Goal: Transaction & Acquisition: Purchase product/service

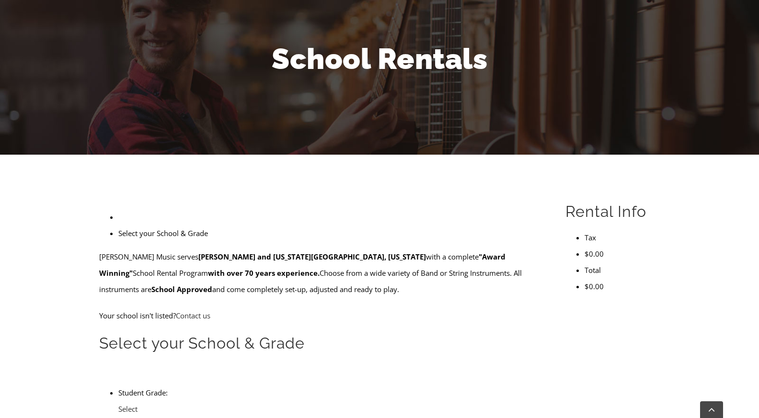
scroll to position [159, 0]
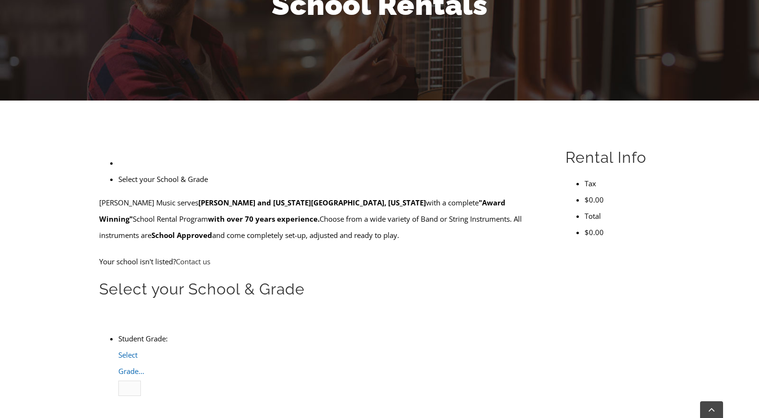
click at [144, 350] on span "Select Grade..." at bounding box center [131, 363] width 26 height 26
click at [141, 413] on li "4" at bounding box center [139, 421] width 3 height 16
type input "ge"
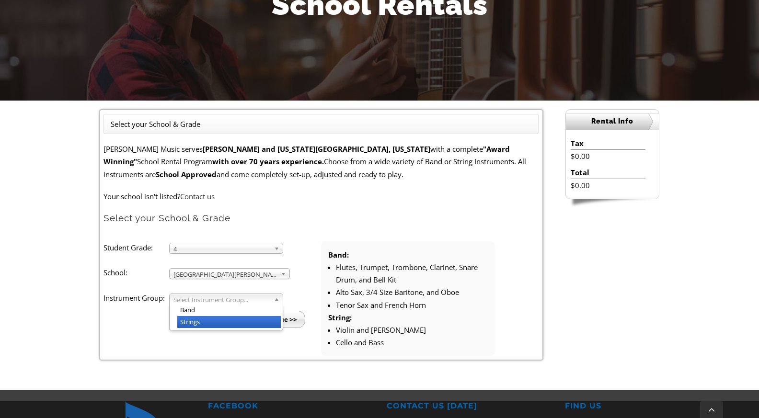
click at [190, 321] on li "Strings" at bounding box center [229, 322] width 104 height 12
click at [280, 317] on input "Continue >>" at bounding box center [277, 319] width 55 height 17
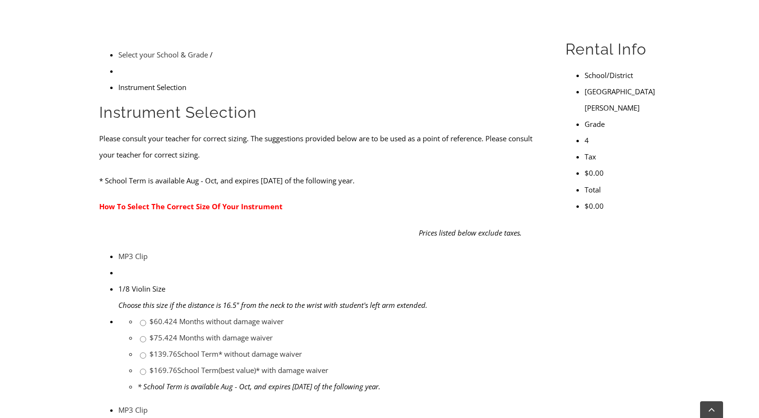
scroll to position [92, 0]
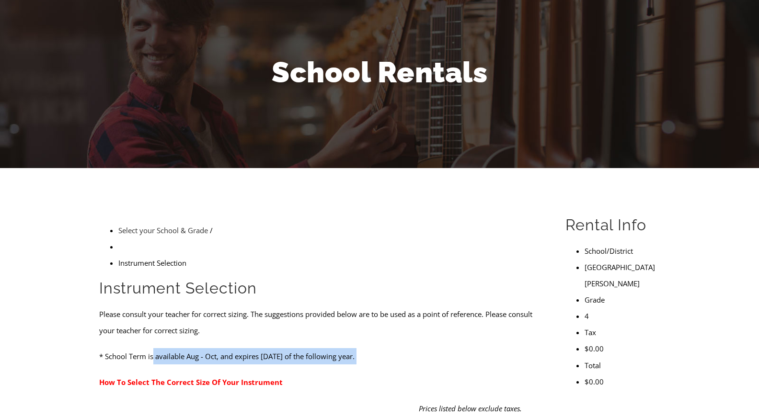
drag, startPoint x: 158, startPoint y: 264, endPoint x: 313, endPoint y: 283, distance: 156.0
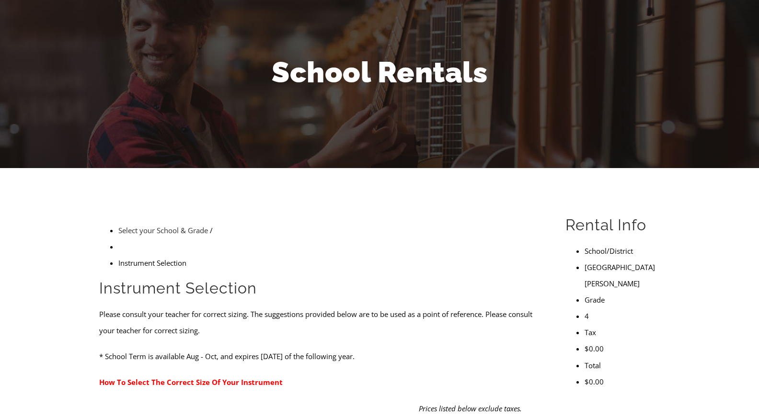
click at [323, 374] on p "How To Select The Correct Size Of Your Instrument" at bounding box center [321, 382] width 444 height 16
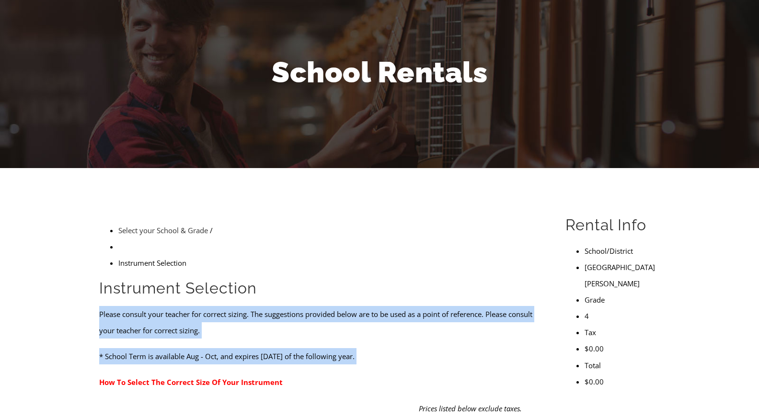
drag, startPoint x: 107, startPoint y: 233, endPoint x: 369, endPoint y: 283, distance: 266.3
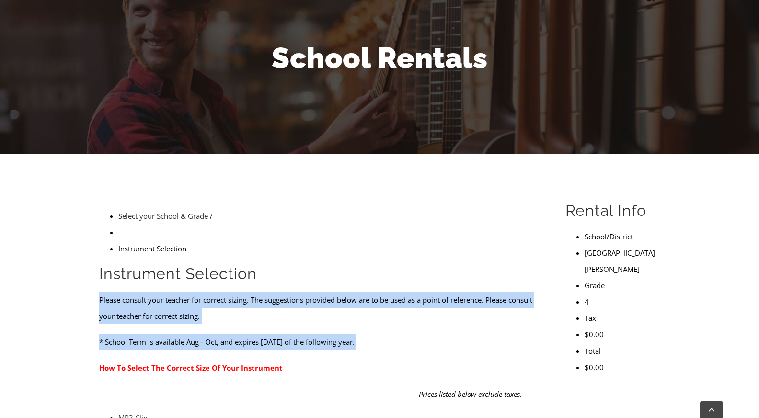
scroll to position [208, 0]
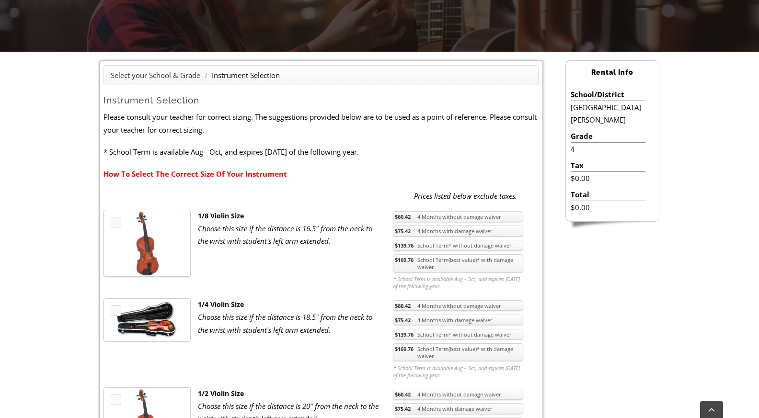
click at [220, 173] on link "How To Select The Correct Size Of Your Instrument" at bounding box center [196, 174] width 184 height 10
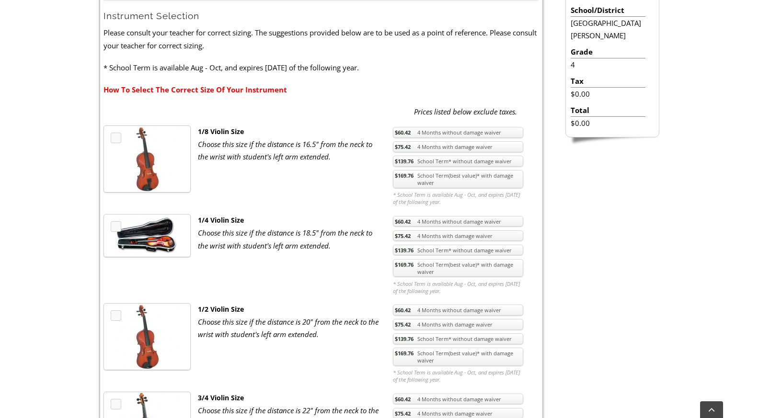
scroll to position [294, 0]
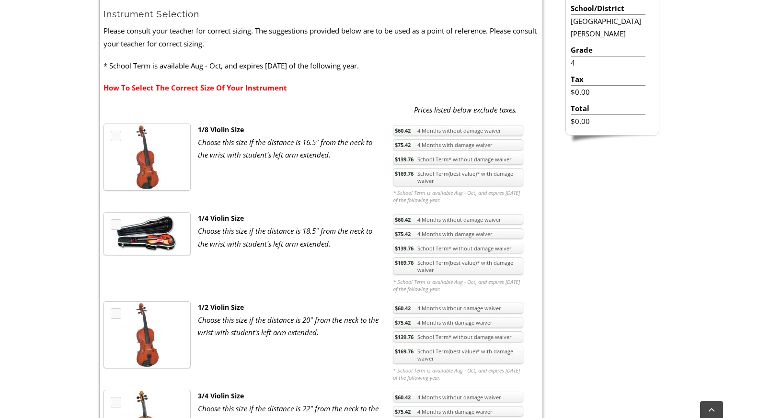
click at [206, 84] on link "How To Select The Correct Size Of Your Instrument" at bounding box center [196, 88] width 184 height 10
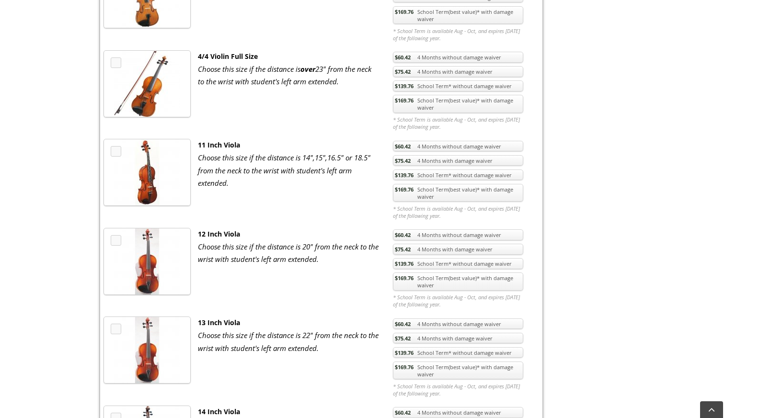
scroll to position [741, 0]
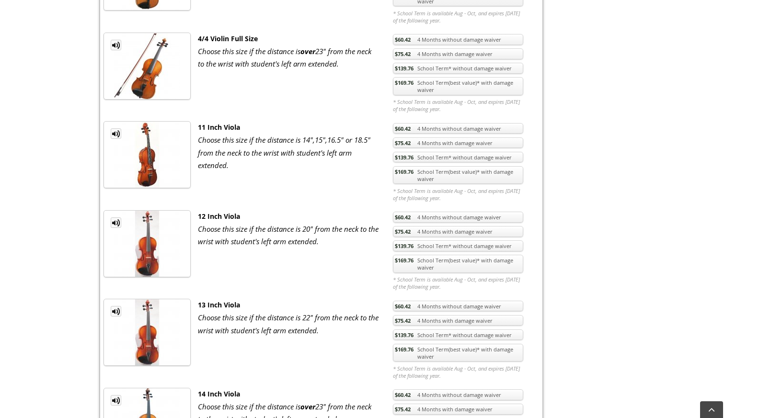
click at [450, 352] on link "$169.76 School Term(best value)* with damage waiver" at bounding box center [458, 353] width 130 height 18
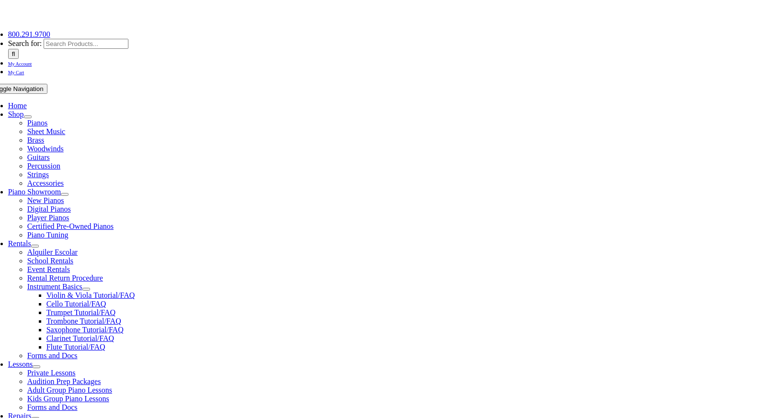
scroll to position [173, 0]
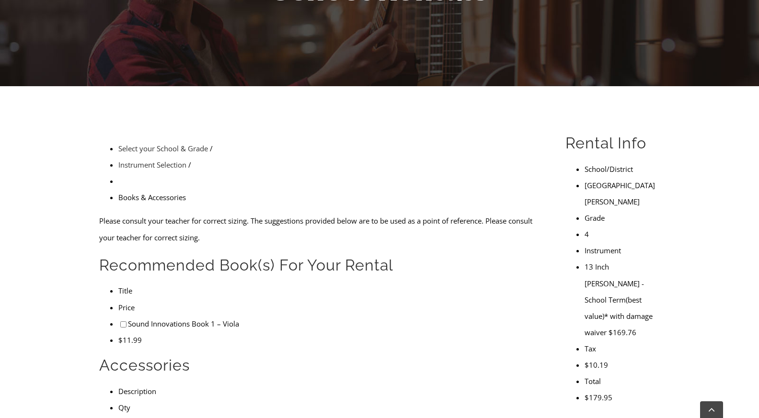
checkbox input"] "true"
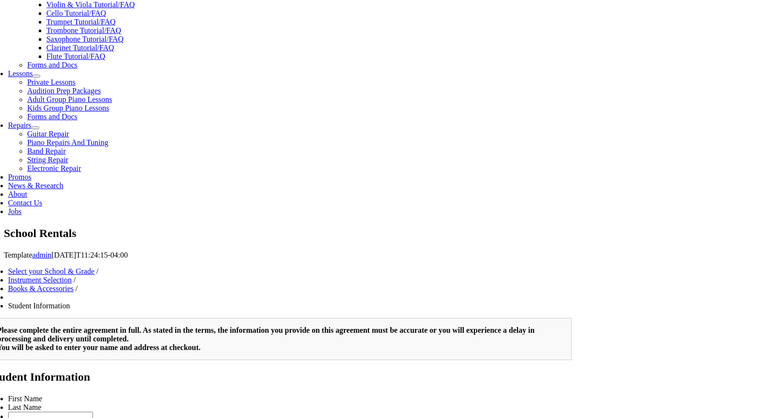
scroll to position [333, 0]
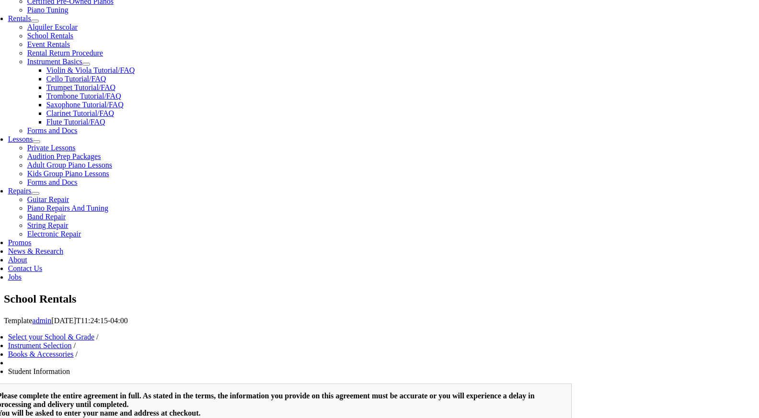
type input "1"
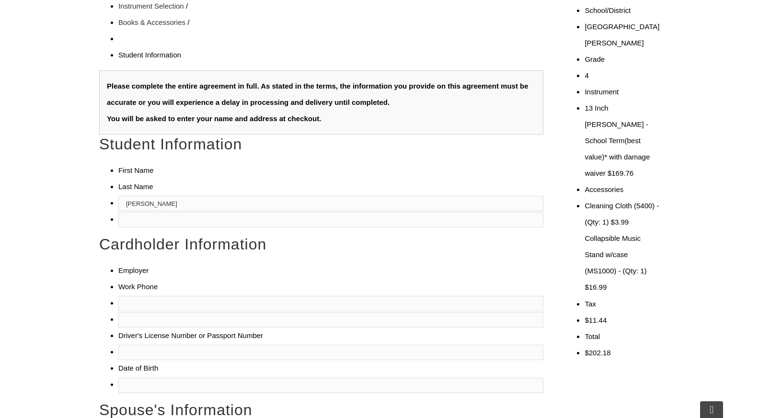
type input "Cecilia"
click at [334, 211] on li at bounding box center [330, 219] width 425 height 16
type input "Goodwin"
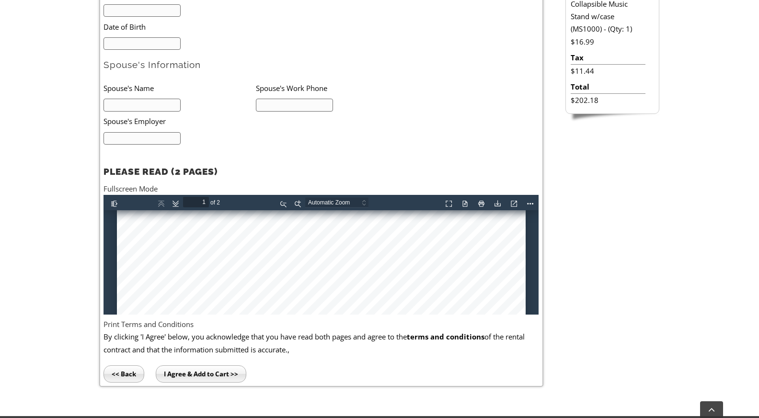
scroll to position [0, 0]
type input "2"
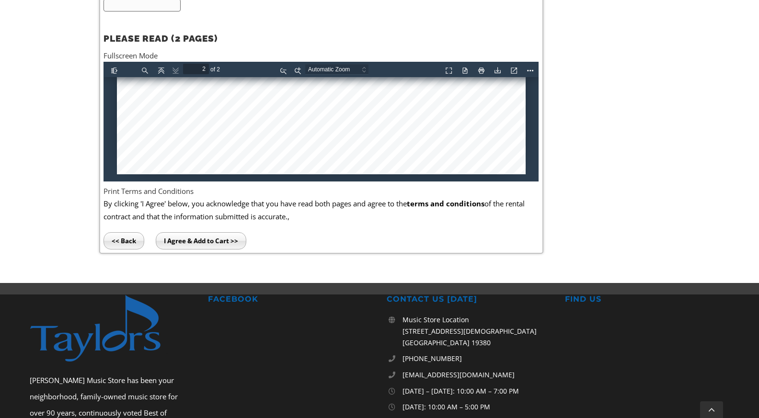
scroll to position [639, 0]
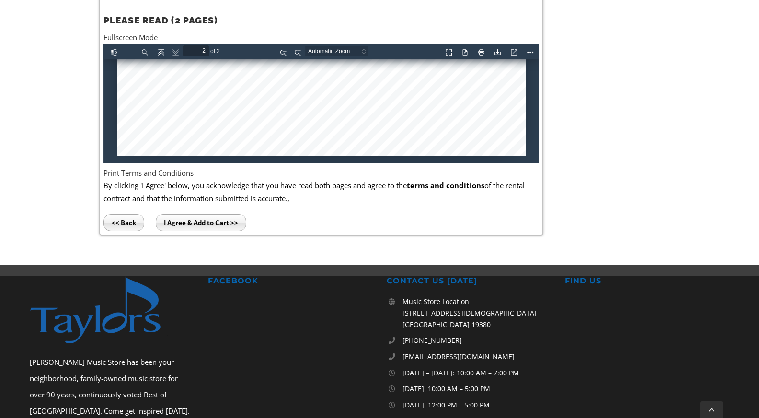
drag, startPoint x: 423, startPoint y: 365, endPoint x: 533, endPoint y: 382, distance: 111.6
click at [533, 382] on ul "Music Store Location 116 W Gay St. West Chester PA 19380 610-696-1812 info@tayl…" at bounding box center [469, 354] width 164 height 117
click at [524, 397] on li "[DATE]: 12:00 PM – 5:00 PM" at bounding box center [469, 405] width 164 height 16
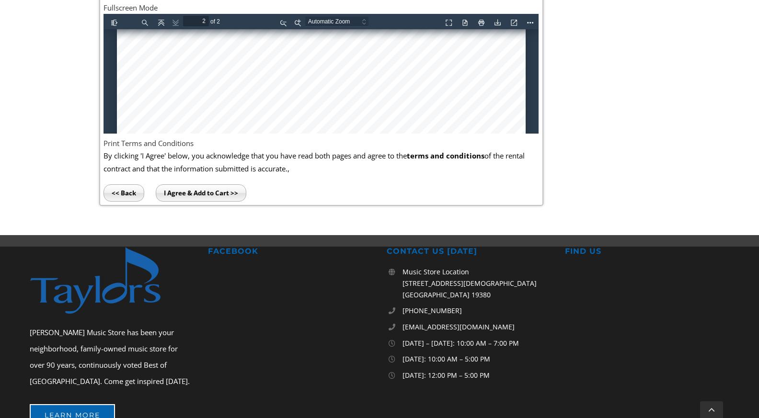
scroll to position [769, 0]
